Goal: Task Accomplishment & Management: Manage account settings

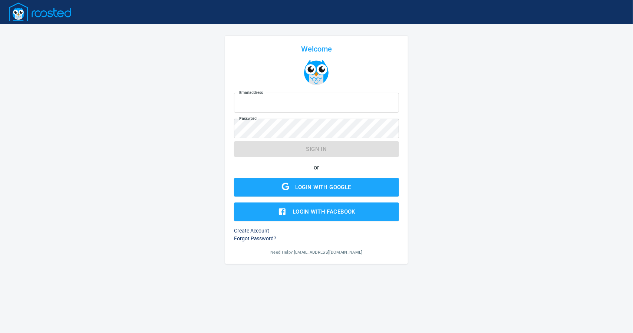
type input "[EMAIL_ADDRESS][DOMAIN_NAME]"
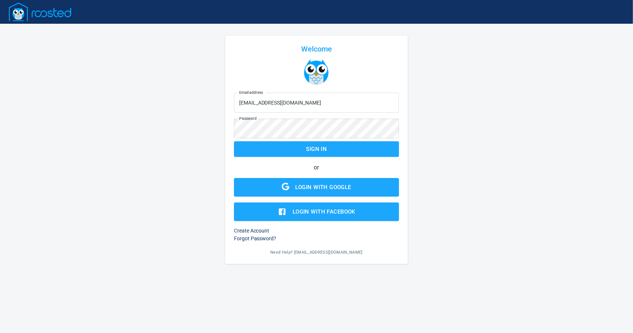
click at [315, 147] on form "Email address [EMAIL_ADDRESS][DOMAIN_NAME] Email address Password Password Sign…" at bounding box center [316, 155] width 165 height 131
click at [358, 150] on span "Sign in" at bounding box center [316, 149] width 149 height 10
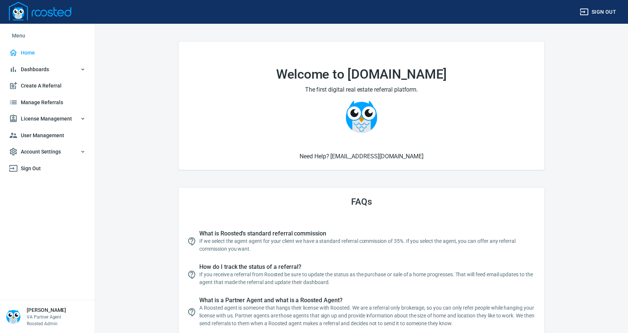
click at [42, 118] on span "License Management" at bounding box center [47, 118] width 77 height 9
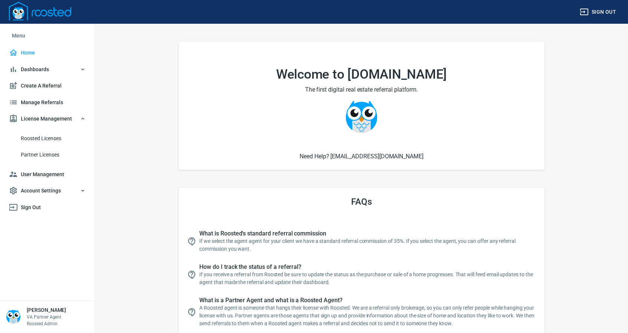
click at [45, 138] on span "Roosted Licenses" at bounding box center [53, 138] width 65 height 9
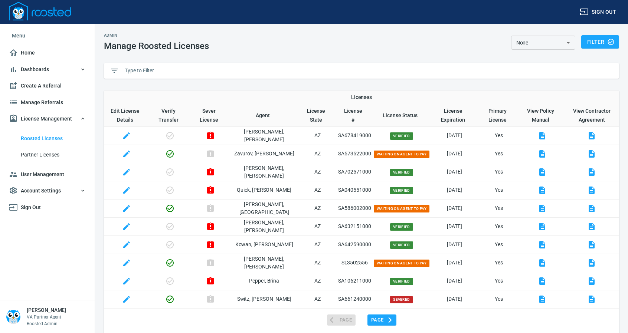
click at [197, 67] on input "text" at bounding box center [369, 70] width 488 height 11
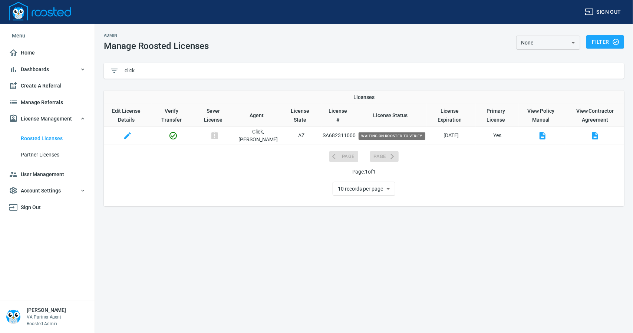
type input "click"
click at [178, 135] on icon "button" at bounding box center [173, 135] width 9 height 9
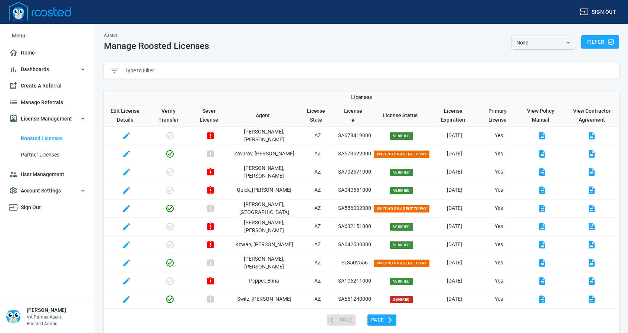
click at [196, 70] on input "text" at bounding box center [369, 70] width 488 height 11
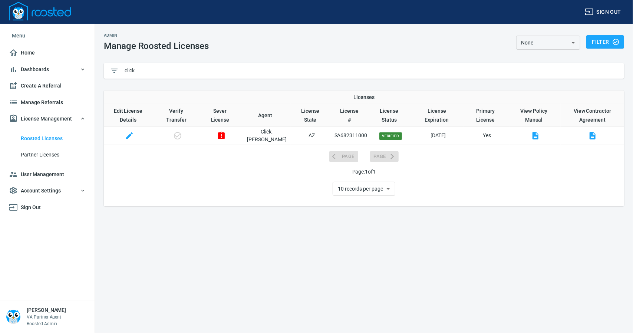
drag, startPoint x: 145, startPoint y: 72, endPoint x: 63, endPoint y: 66, distance: 82.2
click at [68, 70] on div "Sign out Menu Home Dashboards Roosted Data Create A Referral Manage Referrals L…" at bounding box center [316, 166] width 633 height 333
type input "kno"
